Goal: Transaction & Acquisition: Subscribe to service/newsletter

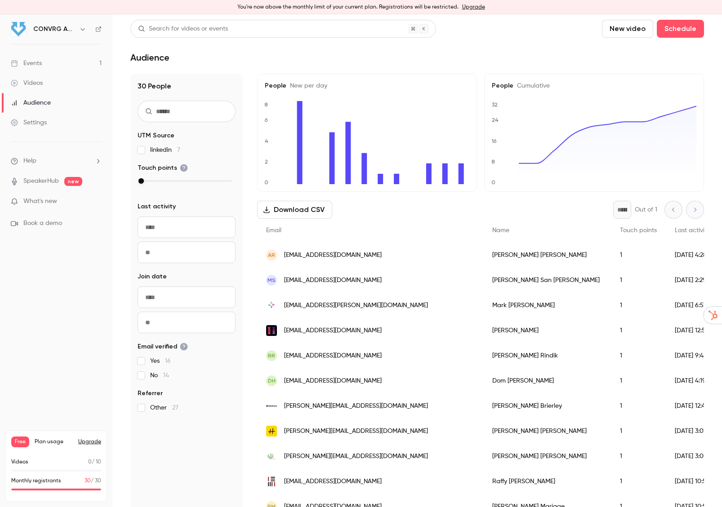
click at [43, 66] on link "Events 1" at bounding box center [56, 63] width 112 height 20
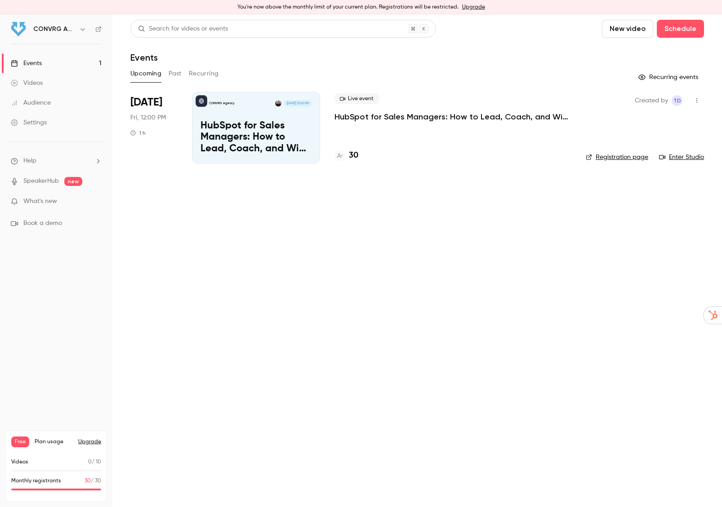
click at [272, 144] on p "HubSpot for Sales Managers: How to Lead, Coach, and Win in the CRM" at bounding box center [255, 137] width 111 height 35
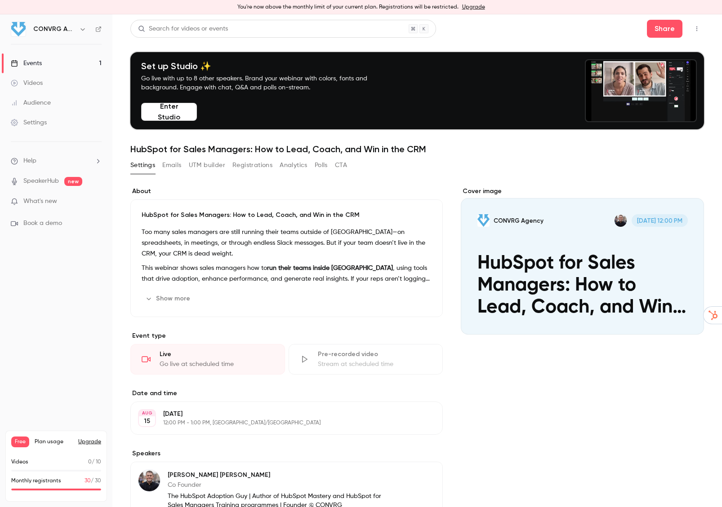
click at [50, 104] on link "Audience" at bounding box center [56, 103] width 112 height 20
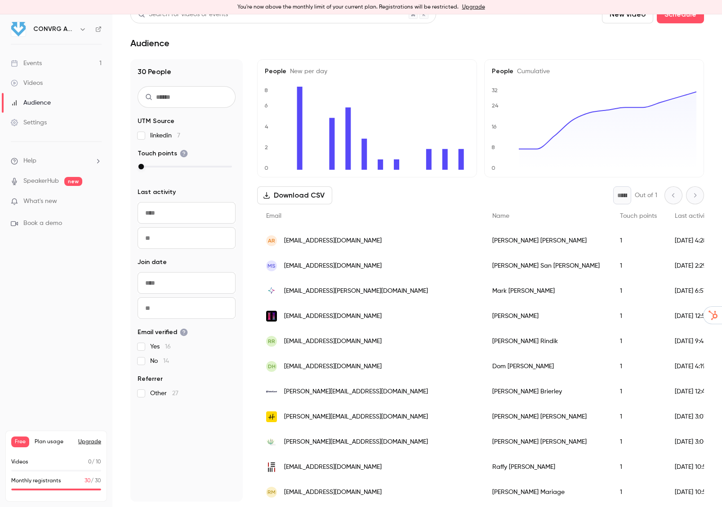
click at [477, 6] on link "Upgrade" at bounding box center [473, 7] width 23 height 7
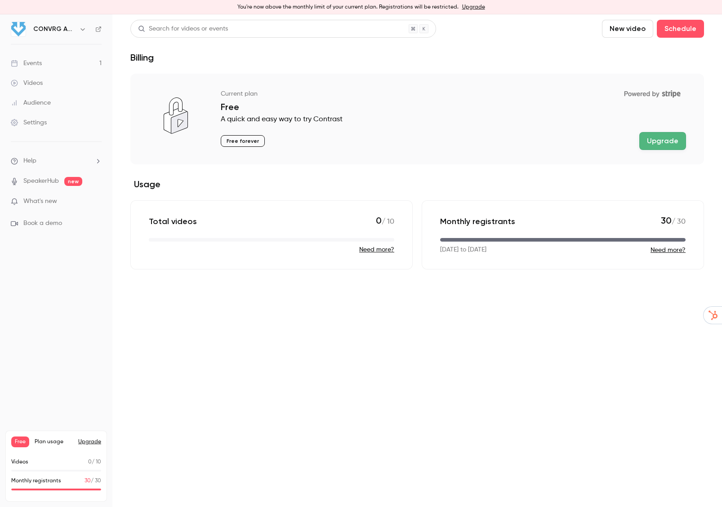
click at [465, 8] on link "Upgrade" at bounding box center [473, 7] width 23 height 7
click at [672, 142] on button "Upgrade" at bounding box center [662, 141] width 47 height 18
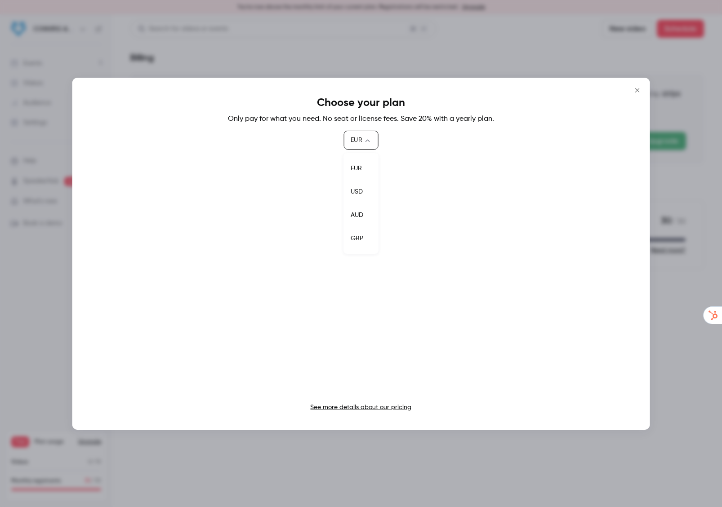
click at [369, 139] on body "You're now above the monthly limit of your current plan. Registrations will be …" at bounding box center [361, 260] width 722 height 493
click at [358, 232] on li "GBP" at bounding box center [360, 238] width 35 height 23
type input "***"
click at [347, 409] on link "See more details about our pricing" at bounding box center [360, 408] width 101 height 6
click at [637, 89] on icon "Close" at bounding box center [637, 90] width 4 height 4
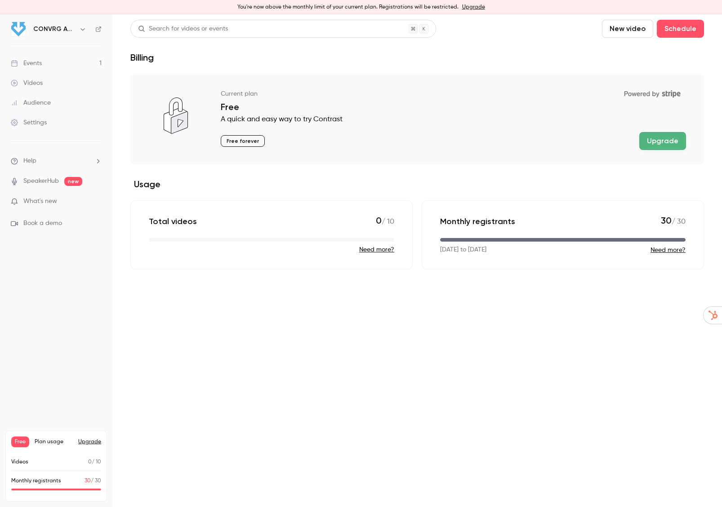
drag, startPoint x: 365, startPoint y: 147, endPoint x: 301, endPoint y: 156, distance: 64.0
click at [364, 147] on div "Free forever Upgrade" at bounding box center [453, 141] width 465 height 18
click at [32, 61] on div "Events" at bounding box center [26, 63] width 31 height 9
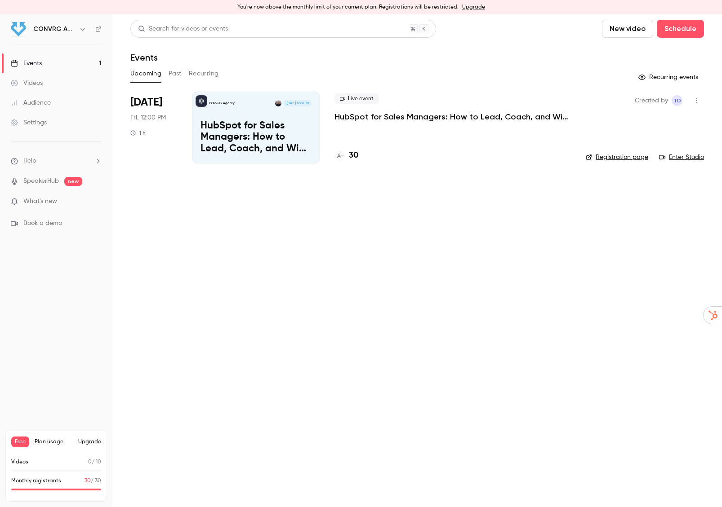
click at [37, 61] on div "Events" at bounding box center [26, 63] width 31 height 9
click at [227, 126] on p "HubSpot for Sales Managers: How to Lead, Coach, and Win in the CRM" at bounding box center [255, 137] width 111 height 35
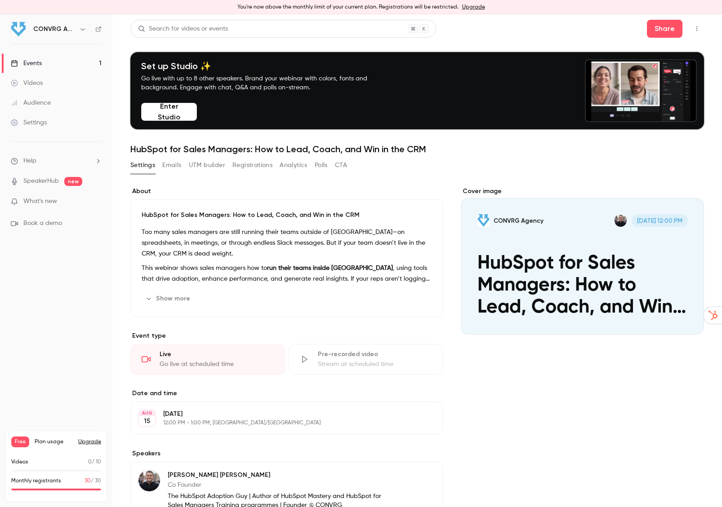
click at [170, 114] on button "Enter Studio" at bounding box center [169, 112] width 56 height 18
click at [163, 111] on button "Enter Studio" at bounding box center [169, 112] width 56 height 18
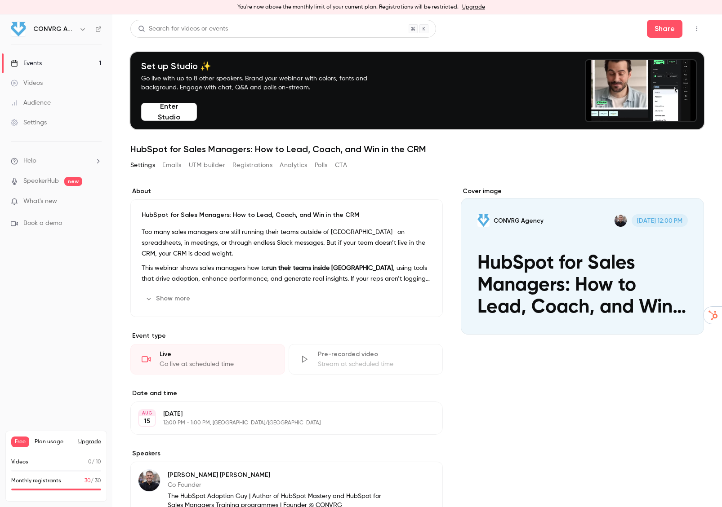
click at [36, 101] on div "Audience" at bounding box center [31, 102] width 40 height 9
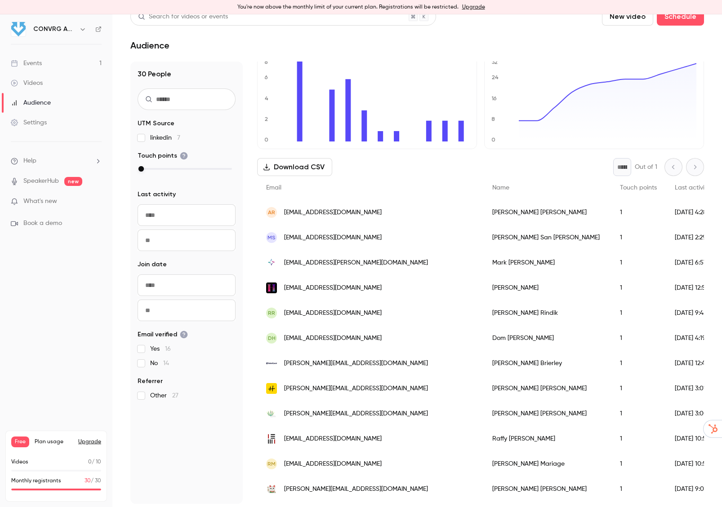
scroll to position [14, 0]
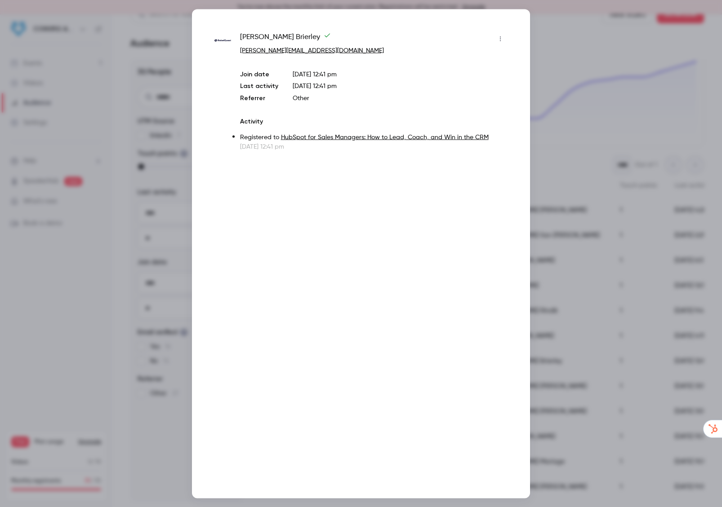
click at [501, 41] on icon "button" at bounding box center [500, 39] width 7 height 6
click at [571, 38] on div at bounding box center [361, 253] width 722 height 507
click at [589, 36] on div at bounding box center [361, 253] width 722 height 507
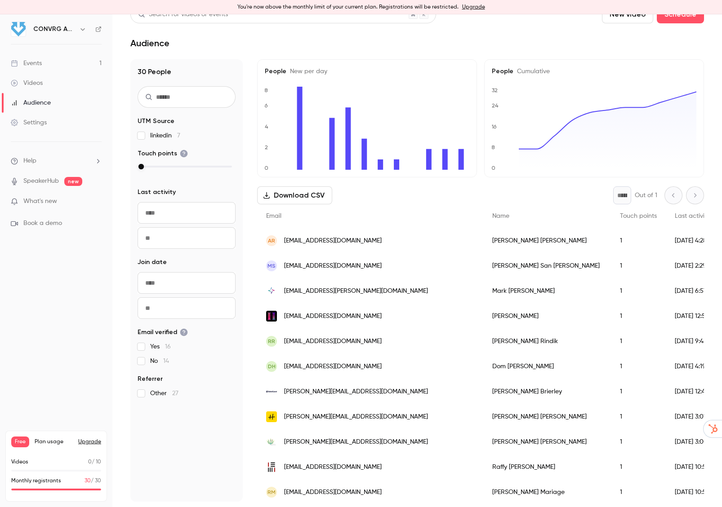
scroll to position [0, 0]
